Goal: Complete application form

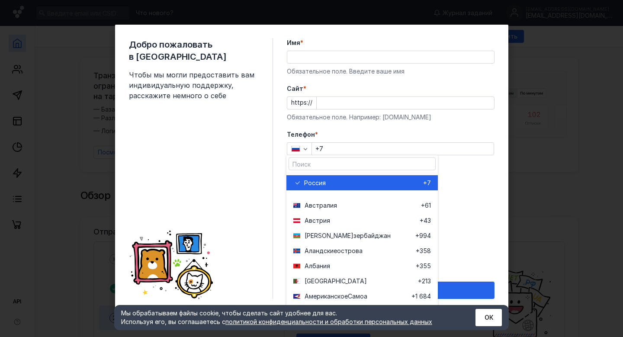
click at [298, 148] on icon "button" at bounding box center [296, 148] width 8 height 5
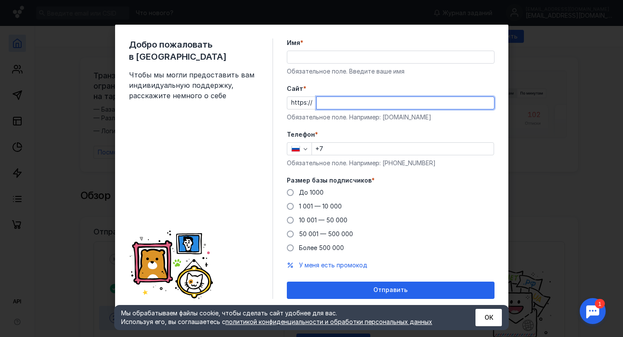
click at [336, 99] on input "Cайт *" at bounding box center [405, 103] width 177 height 12
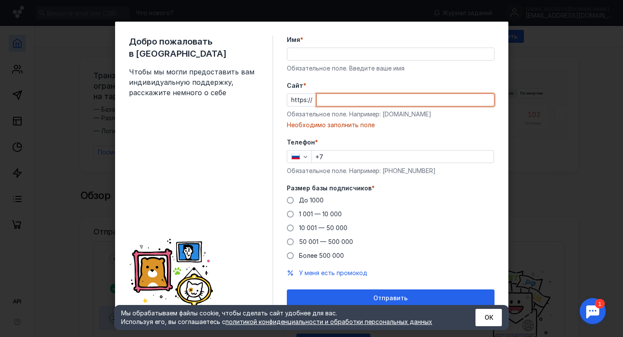
click at [337, 59] on input "Имя *" at bounding box center [390, 54] width 207 height 12
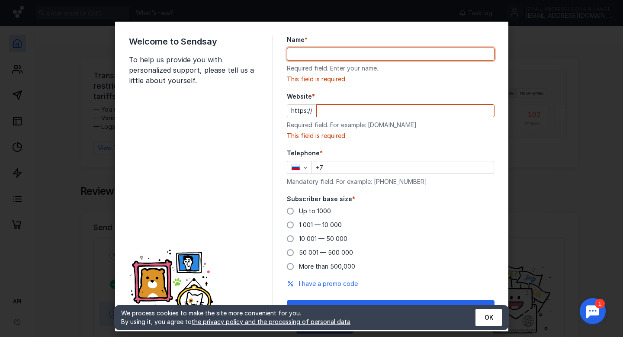
click at [357, 53] on input "Name *" at bounding box center [390, 54] width 207 height 12
paste input "[EMAIL_ADDRESS][DOMAIN_NAME]"
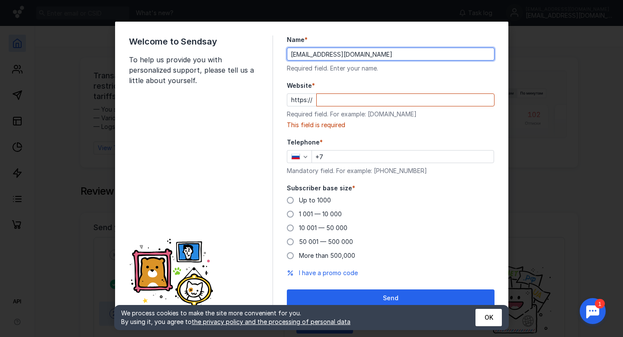
drag, startPoint x: 352, startPoint y: 55, endPoint x: 416, endPoint y: 54, distance: 64.0
click at [416, 54] on input "[EMAIL_ADDRESS][DOMAIN_NAME]" at bounding box center [390, 54] width 207 height 12
drag, startPoint x: 358, startPoint y: 55, endPoint x: 439, endPoint y: 54, distance: 80.9
click at [439, 54] on input "[EMAIL_ADDRESS][DOMAIN_NAME]" at bounding box center [390, 54] width 207 height 12
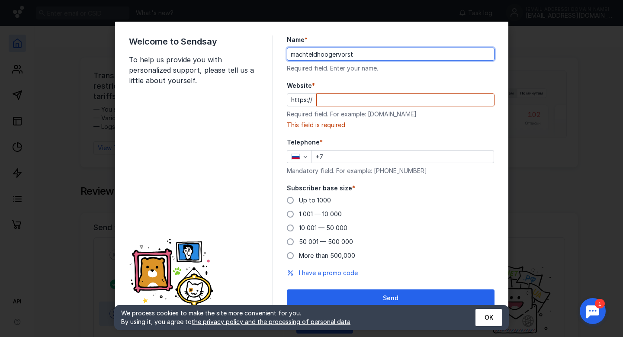
click at [318, 57] on input "machteldhoogervorst" at bounding box center [390, 54] width 207 height 12
type input "[PERSON_NAME]"
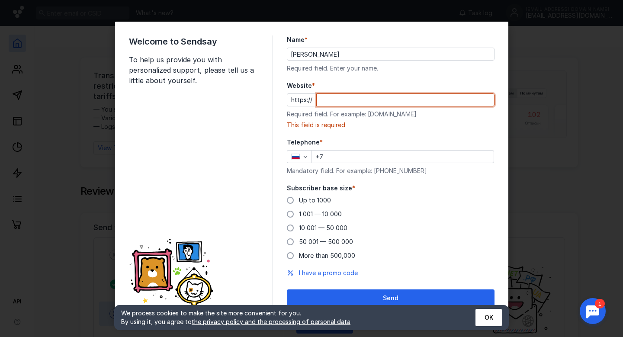
click at [336, 100] on input "Website *" at bounding box center [405, 100] width 177 height 12
paste input "[DOMAIN_NAME]"
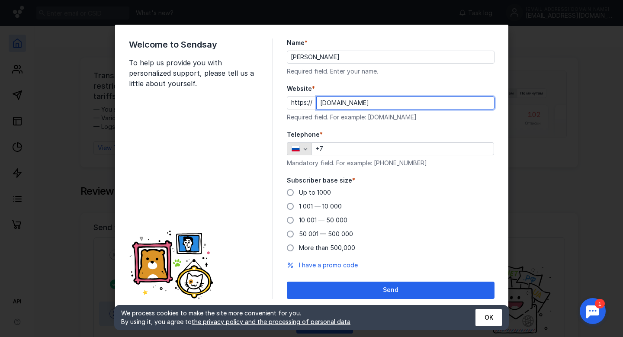
type input "[DOMAIN_NAME]"
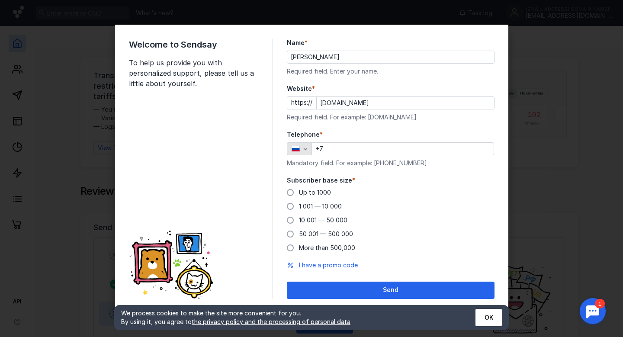
click at [298, 150] on icon "button" at bounding box center [296, 150] width 8 height 2
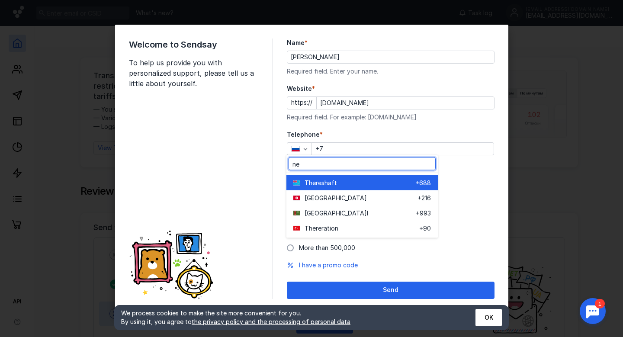
type input "n"
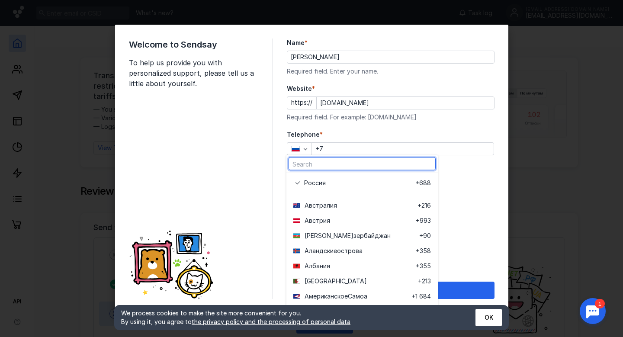
click at [370, 150] on input "+7" at bounding box center [403, 149] width 182 height 12
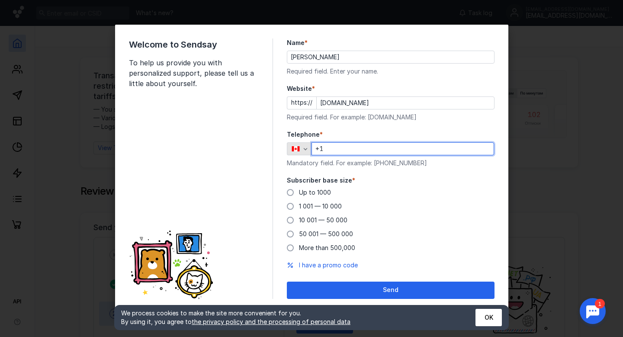
click at [294, 146] on icon "button" at bounding box center [295, 149] width 9 height 6
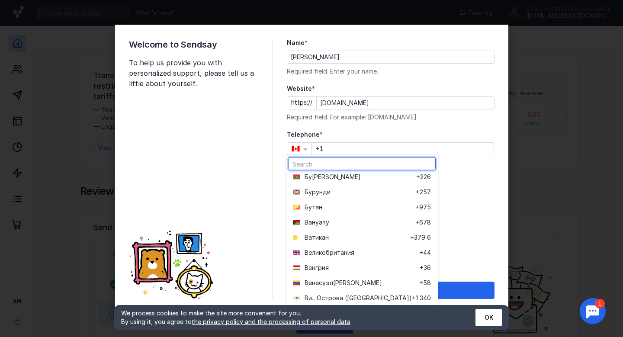
scroll to position [534, 0]
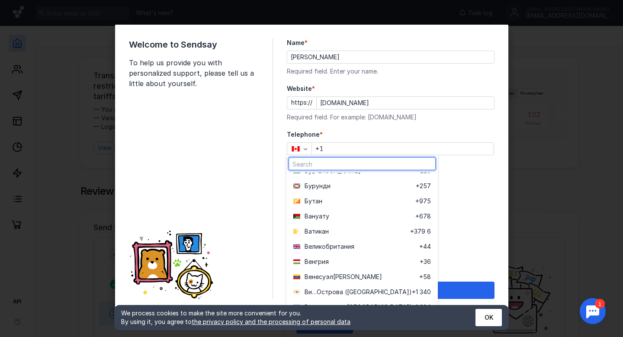
click at [444, 128] on form "Name * [PERSON_NAME] Required field. Enter your name. Website * https:// [DOMAI…" at bounding box center [391, 169] width 208 height 260
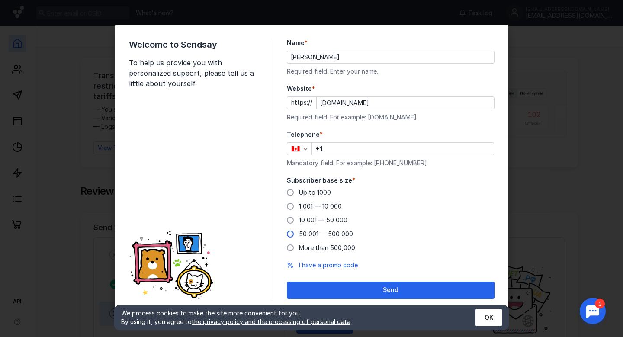
click at [289, 237] on label "50 001 — 500 000" at bounding box center [320, 234] width 66 height 9
click at [0, 0] on input "50 001 — 500 000" at bounding box center [0, 0] width 0 height 0
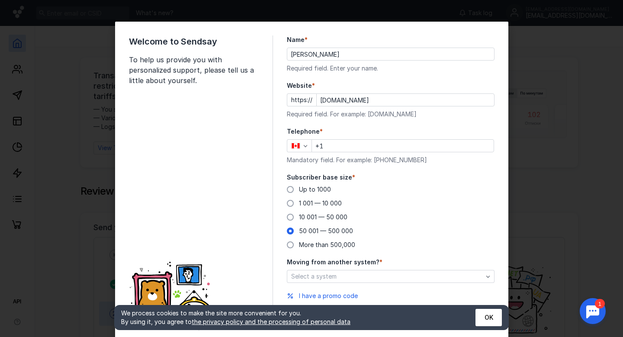
scroll to position [28, 0]
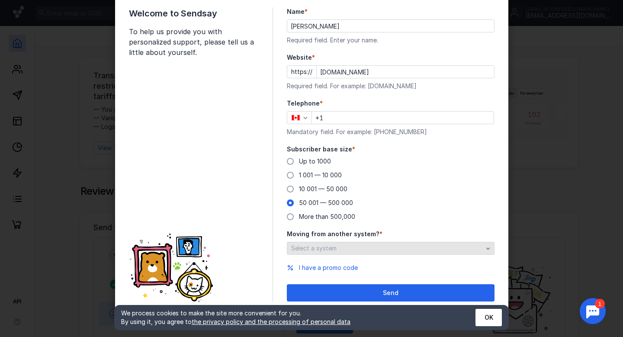
click at [363, 250] on div "Select a system" at bounding box center [387, 248] width 196 height 7
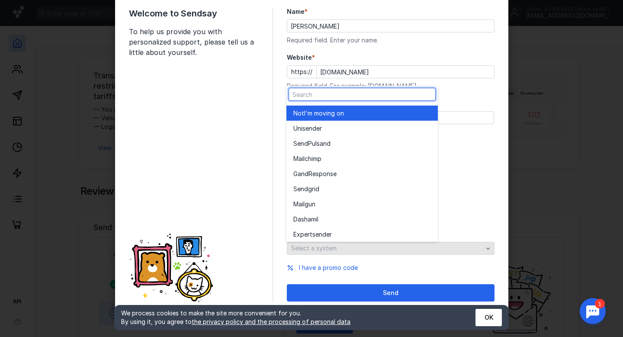
click at [363, 250] on div "Select a system" at bounding box center [387, 248] width 196 height 7
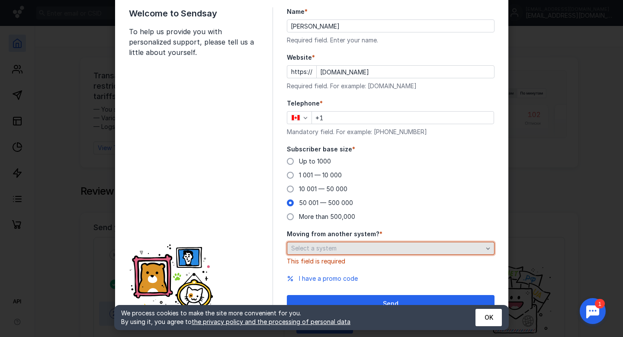
click at [363, 250] on div "Select a system" at bounding box center [387, 248] width 196 height 7
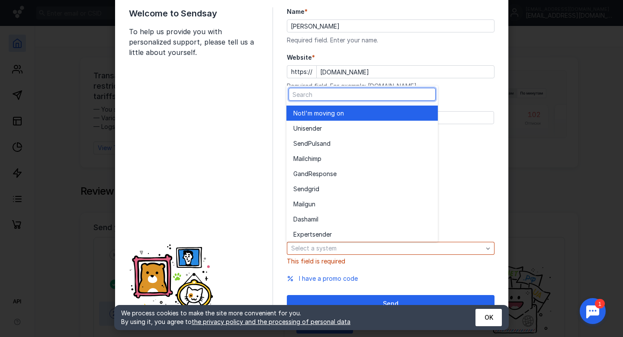
click at [351, 112] on div "Not I'm moving on" at bounding box center [362, 113] width 138 height 9
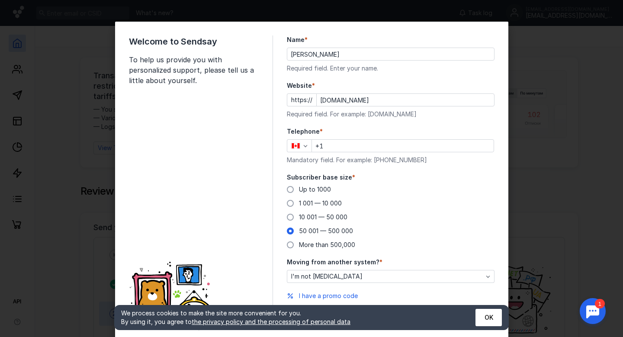
scroll to position [1, 0]
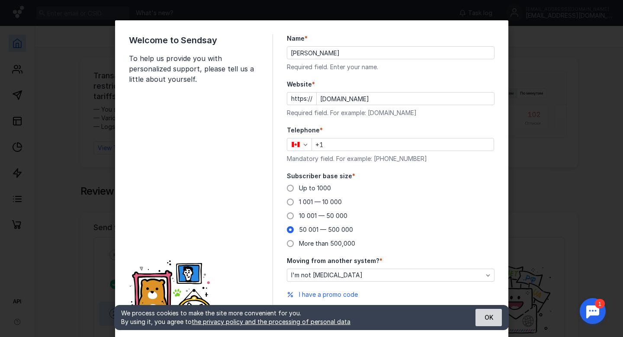
click at [487, 314] on font "OK" at bounding box center [489, 317] width 9 height 7
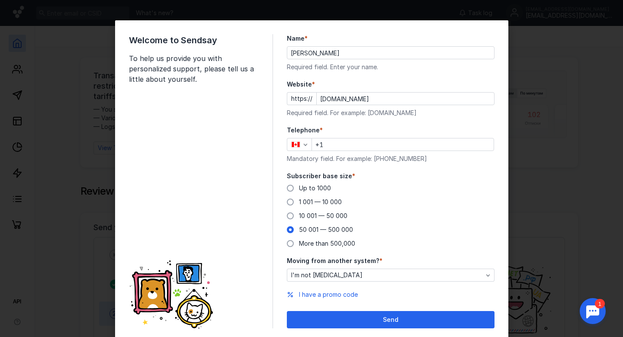
click at [376, 147] on input "+1" at bounding box center [403, 144] width 182 height 12
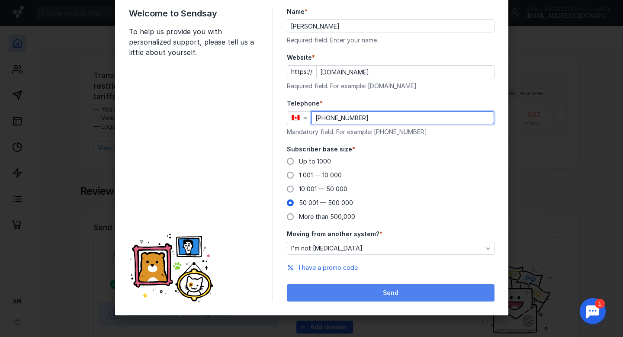
type input "[PHONE_NUMBER]"
click at [373, 290] on div "Send" at bounding box center [390, 292] width 199 height 7
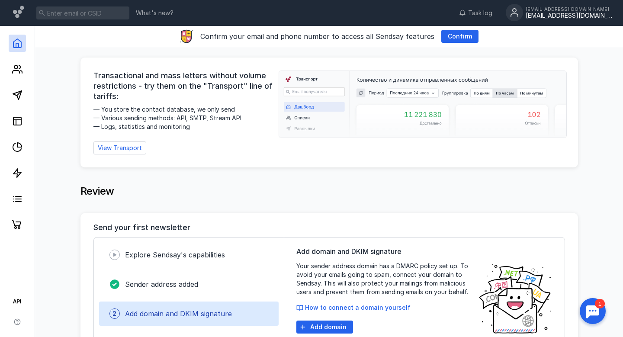
click at [548, 13] on font "[EMAIL_ADDRESS][DOMAIN_NAME]" at bounding box center [577, 15] width 102 height 7
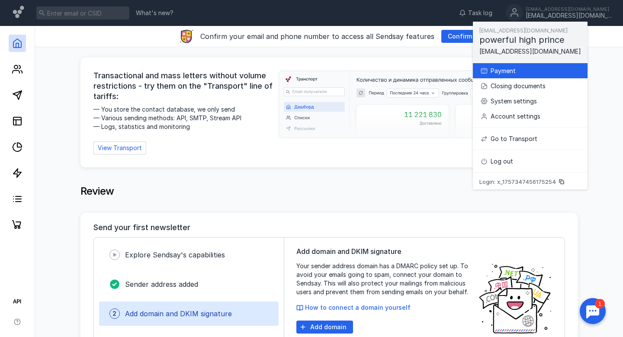
click at [515, 73] on div "Payment" at bounding box center [536, 71] width 90 height 9
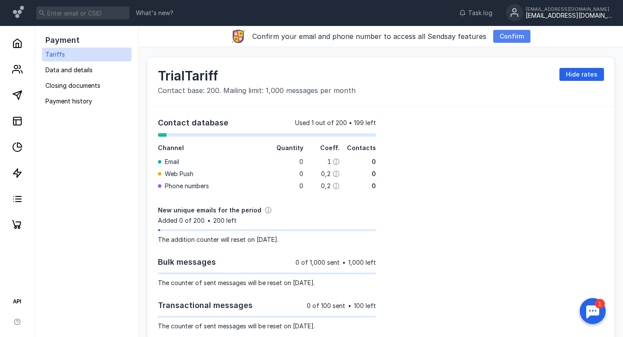
click at [509, 35] on font "Confirm" at bounding box center [512, 35] width 24 height 7
